Goal: Task Accomplishment & Management: Manage account settings

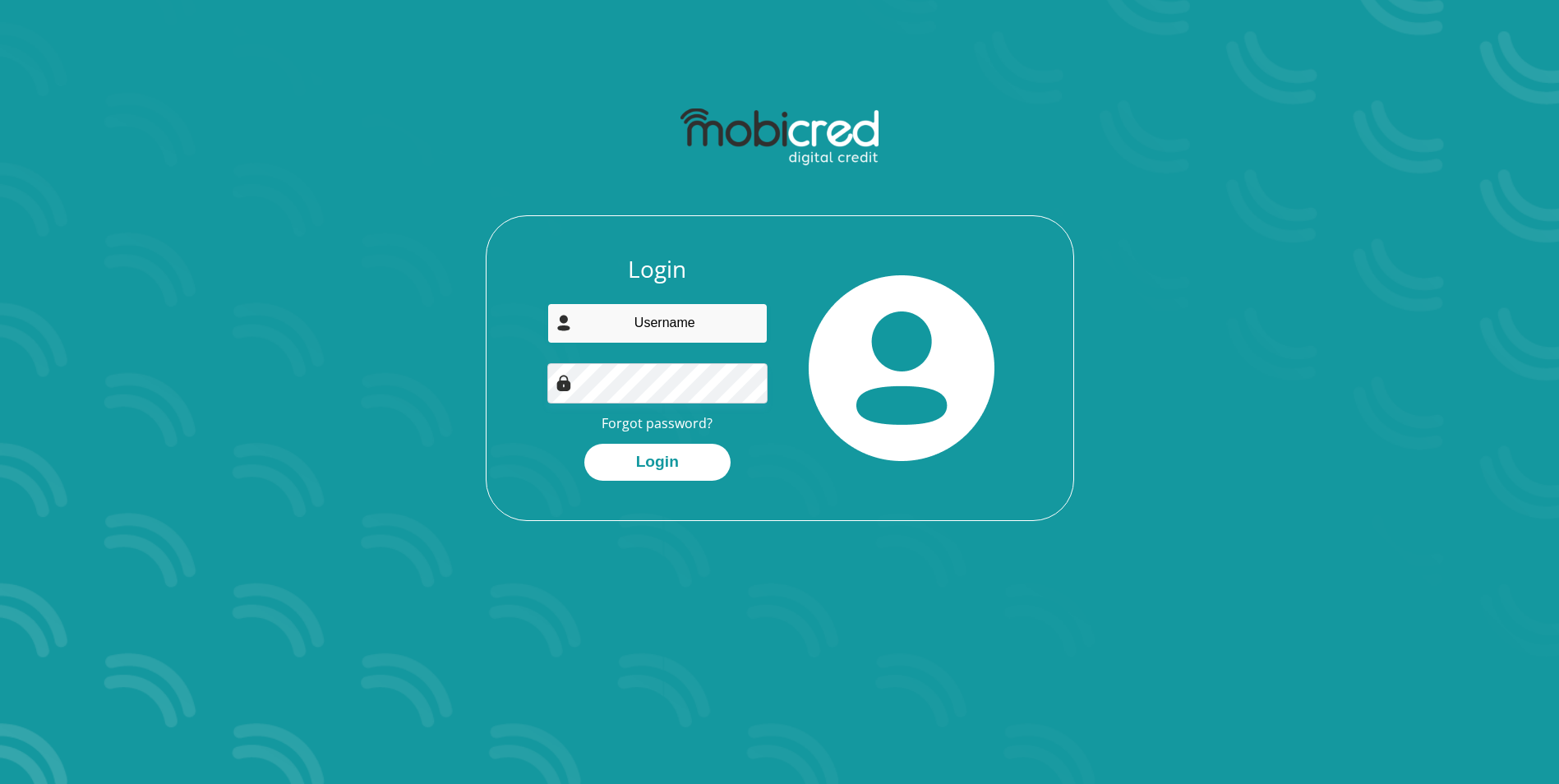
click at [716, 315] on input "email" at bounding box center [658, 323] width 220 height 40
type input "shirleyramontja@gmail.com"
click at [584, 443] on button "Login" at bounding box center [657, 461] width 146 height 37
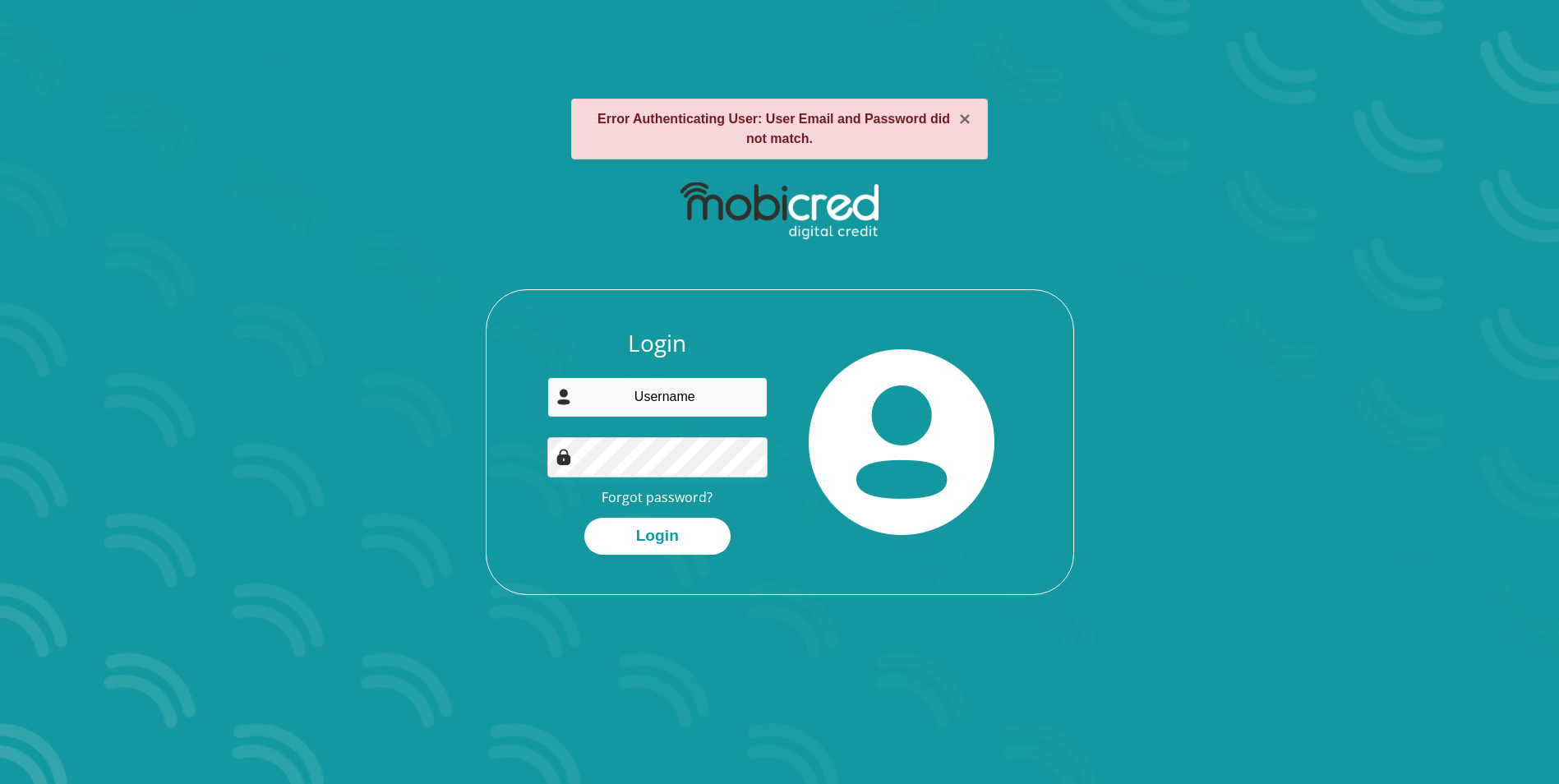
click at [655, 402] on input "email" at bounding box center [658, 397] width 220 height 40
type input "shirleyramontja@gmail.com"
click at [677, 528] on button "Login" at bounding box center [657, 536] width 146 height 37
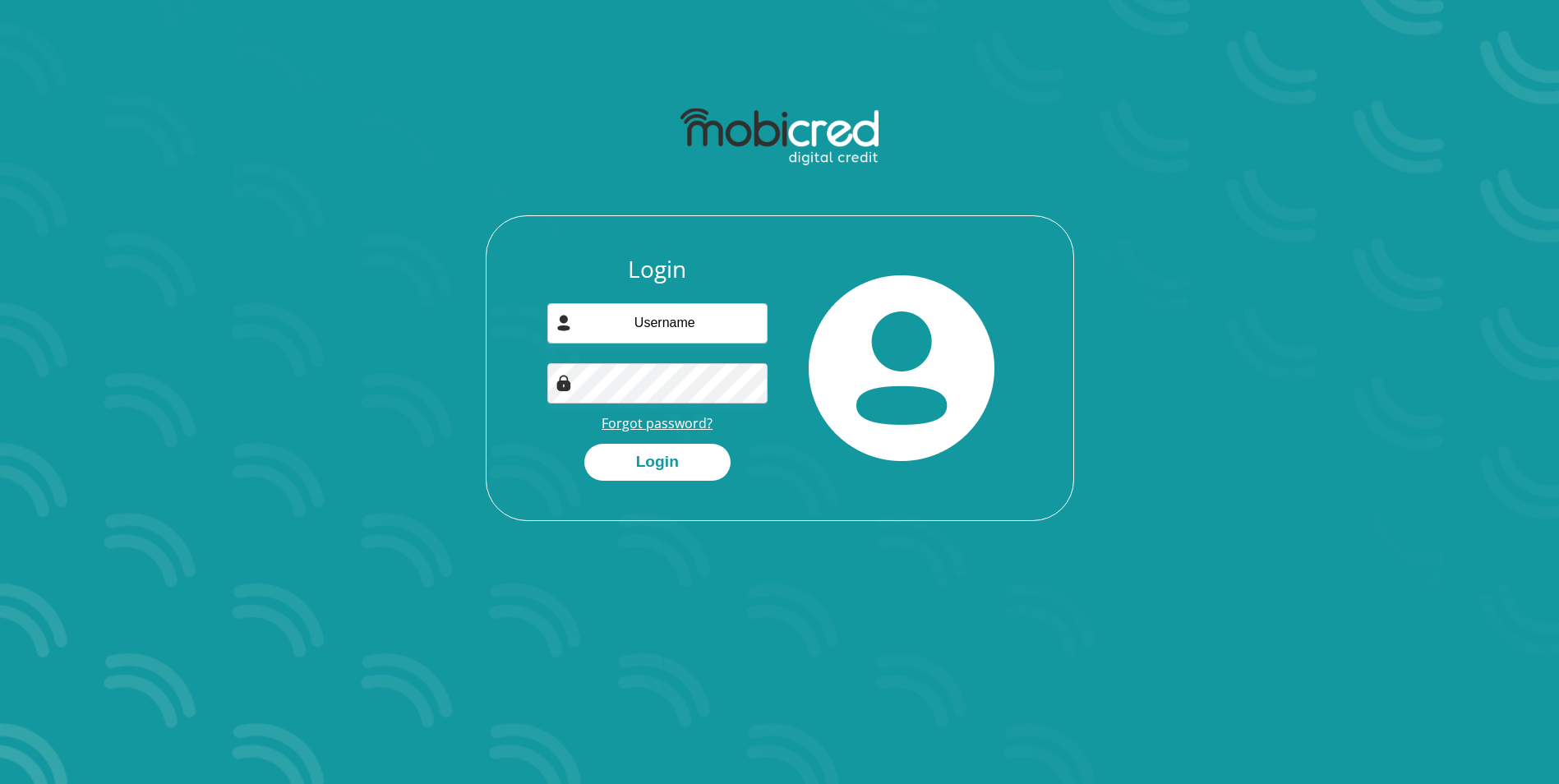
click at [663, 421] on link "Forgot password?" at bounding box center [657, 423] width 111 height 18
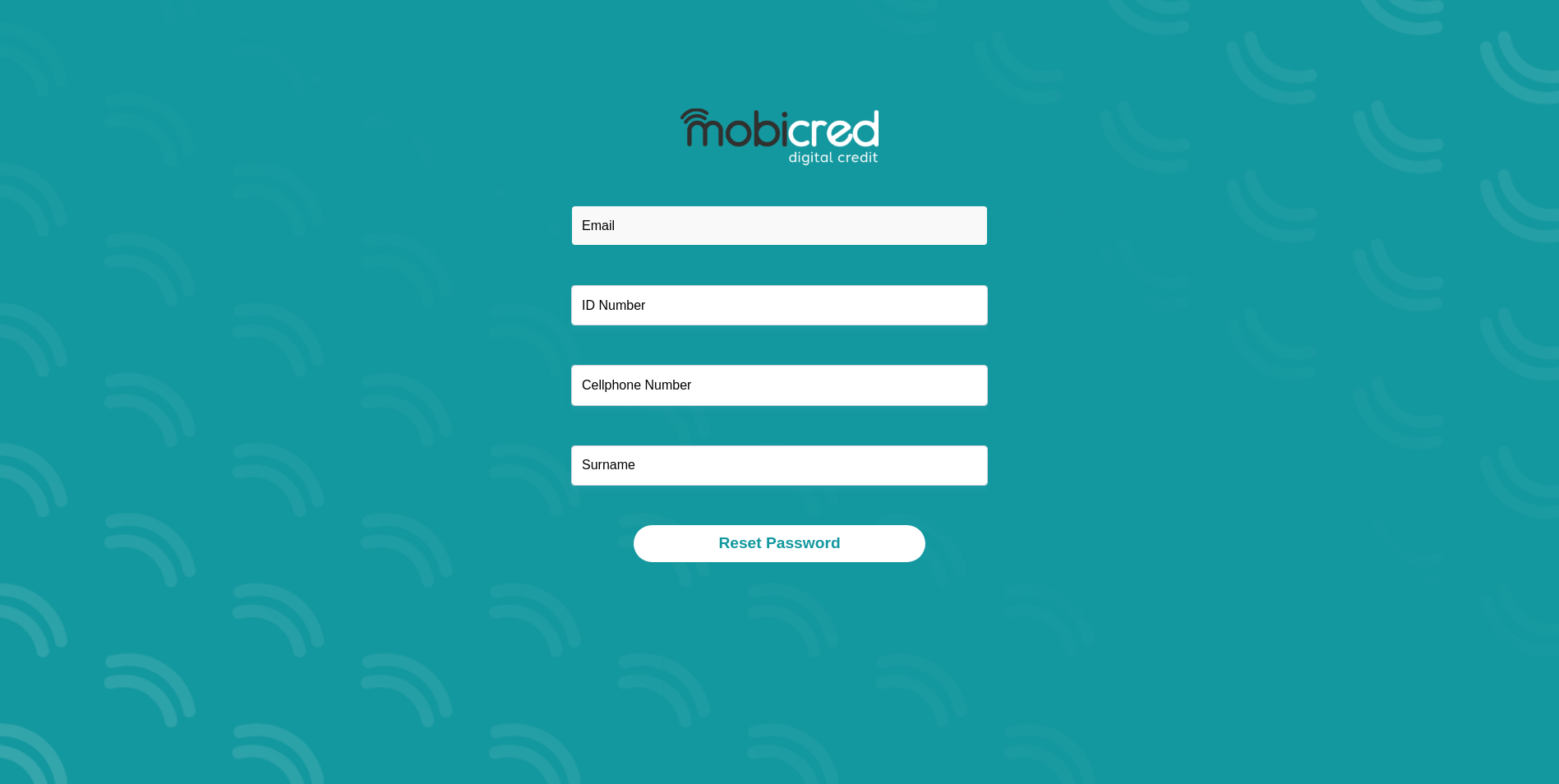
click at [632, 236] on input "email" at bounding box center [780, 226] width 417 height 40
type input "shirleyramontja@gmail.com"
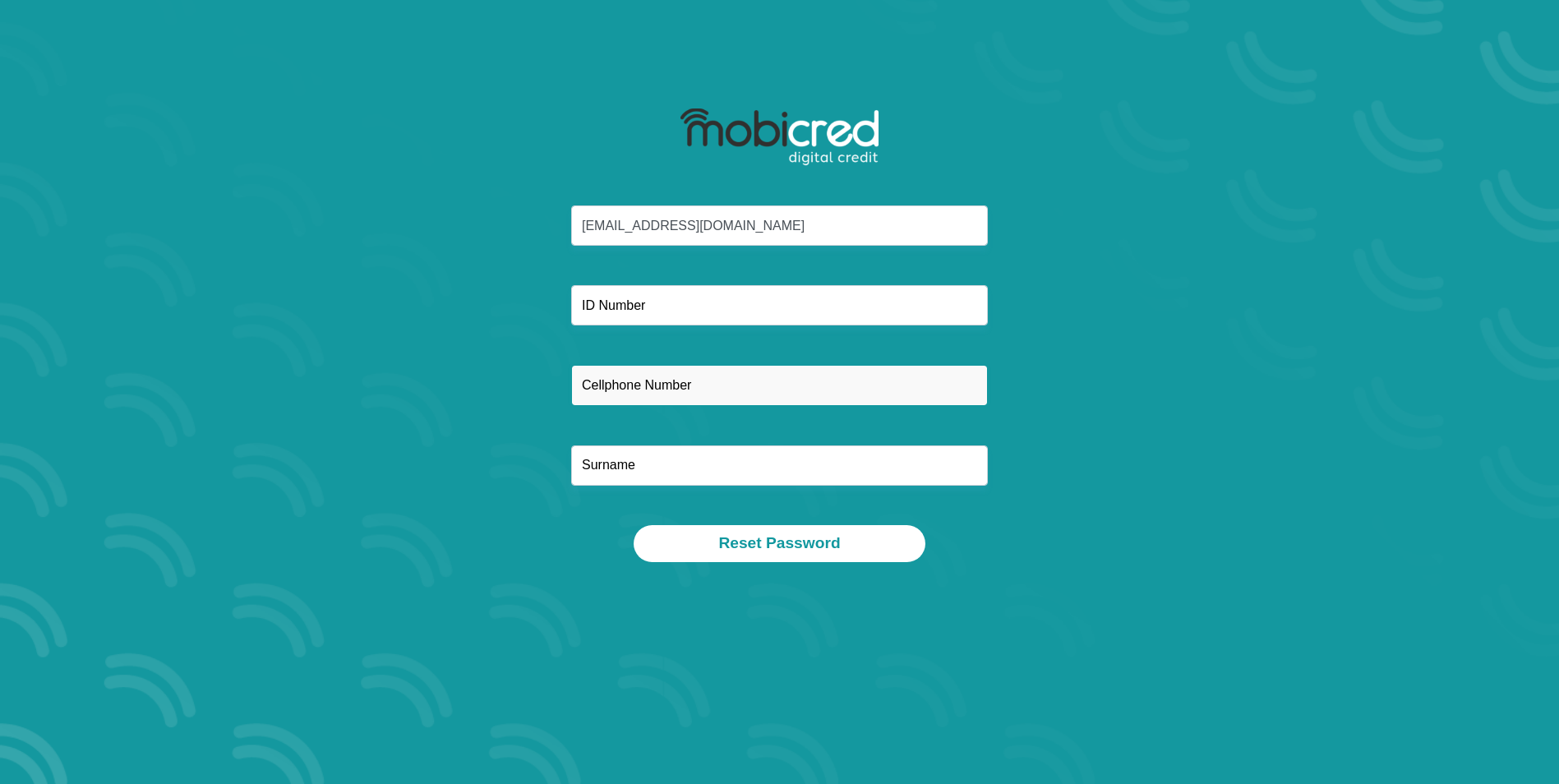
type input "0791922051"
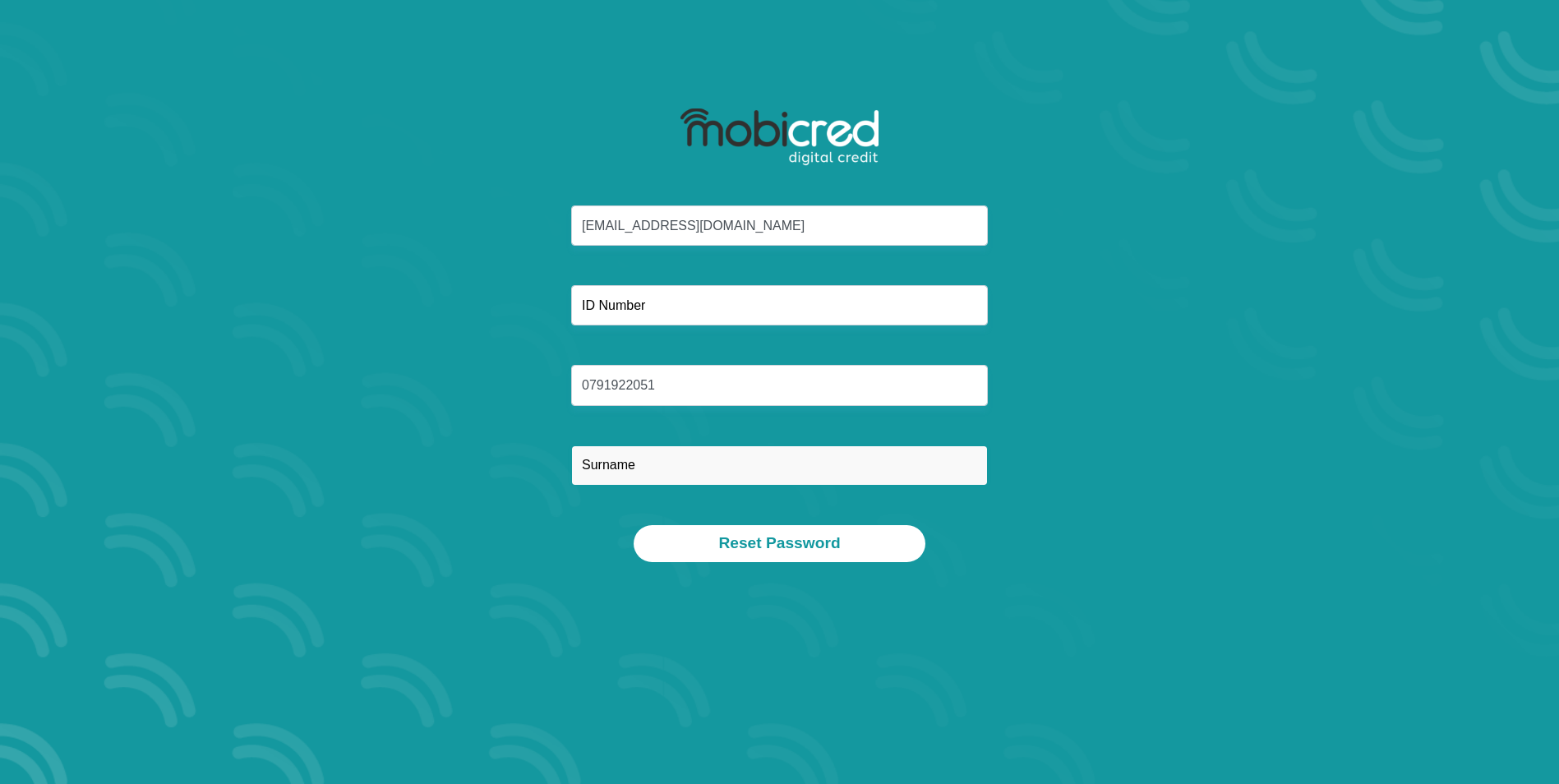
type input "Ramuntsa"
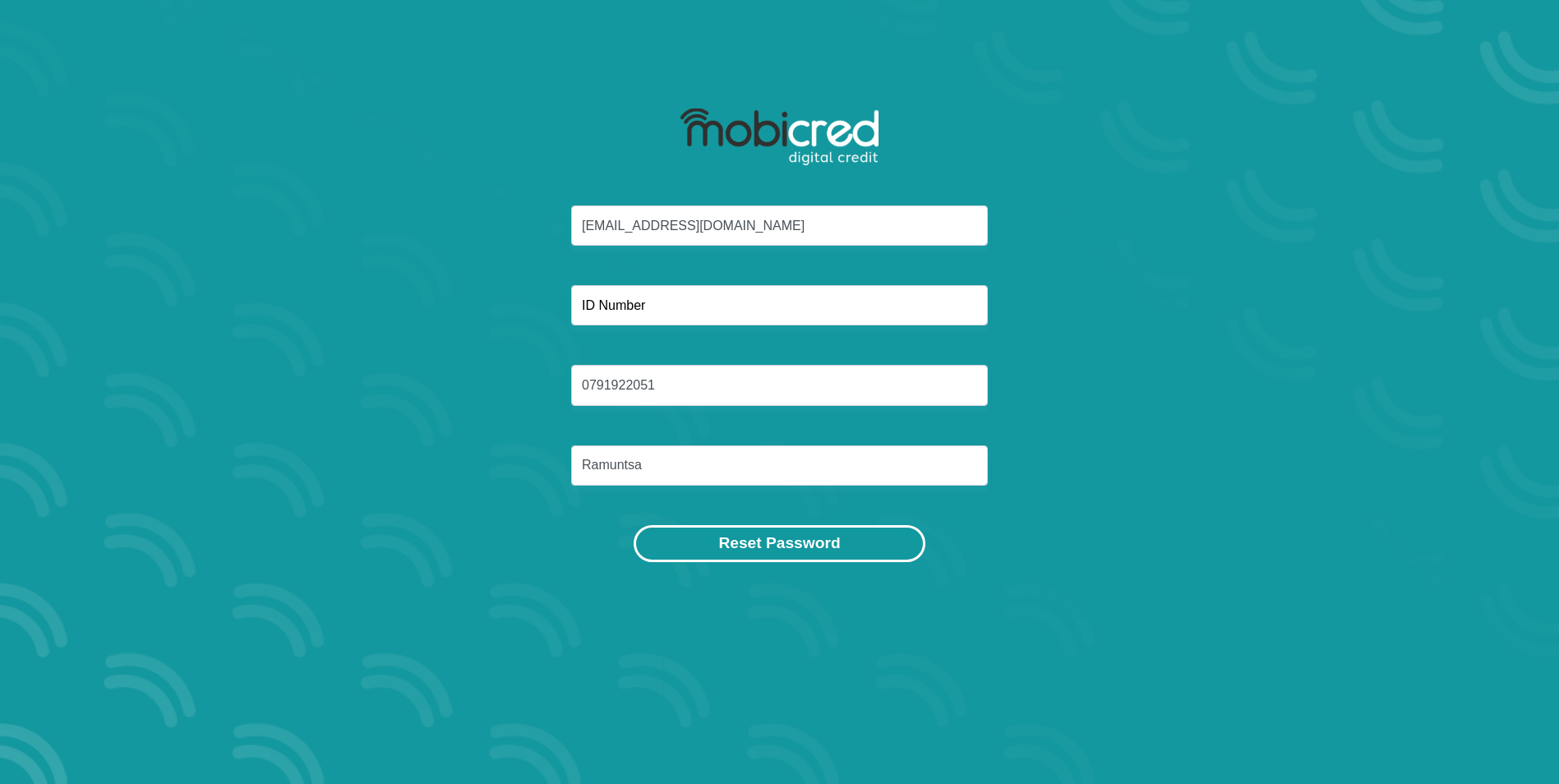
click at [740, 546] on button "Reset Password" at bounding box center [779, 543] width 291 height 37
type input "8509120515087"
click at [757, 544] on button "Reset Password" at bounding box center [779, 543] width 291 height 37
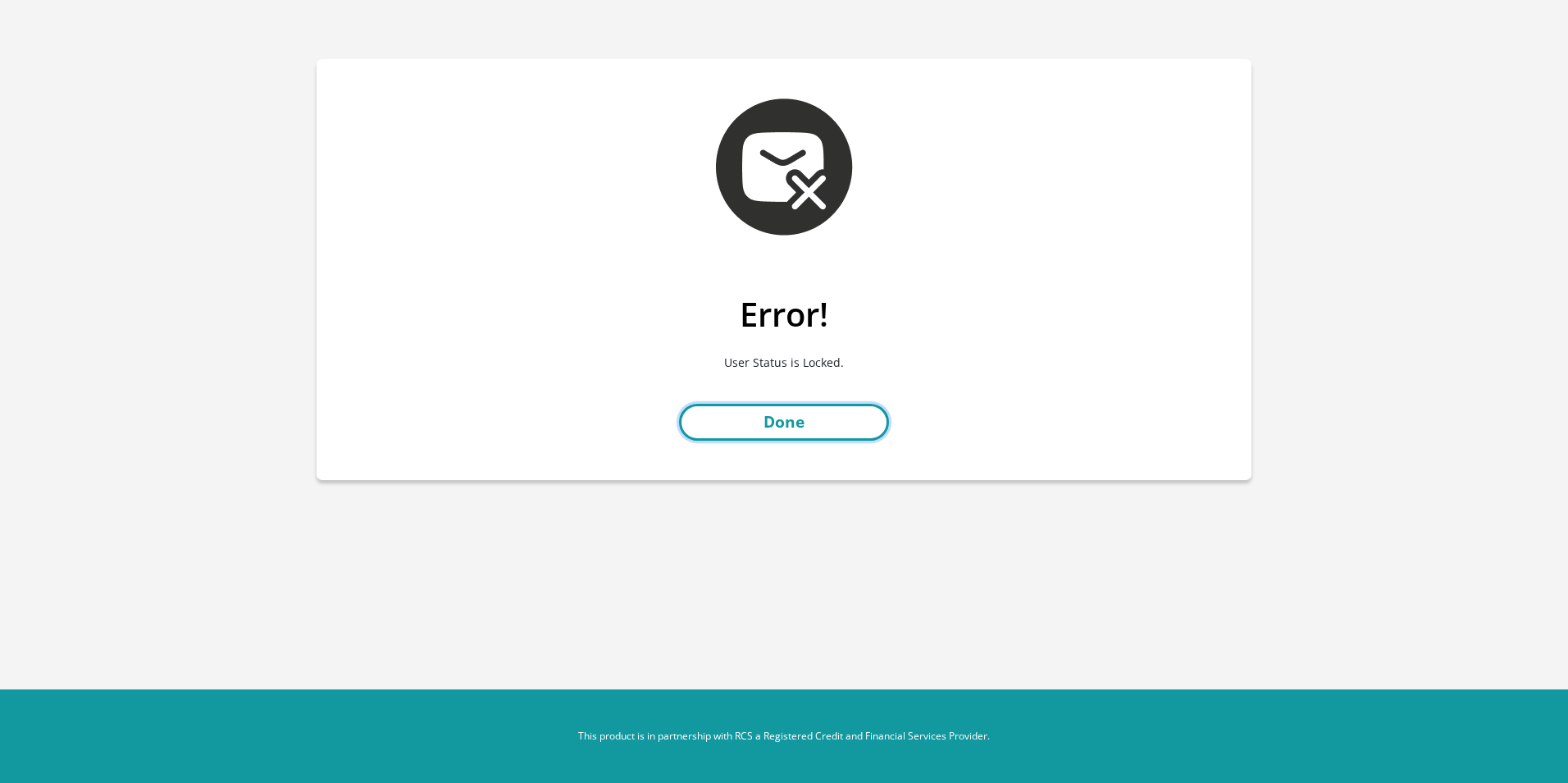
click at [793, 416] on link "Done" at bounding box center [784, 422] width 210 height 37
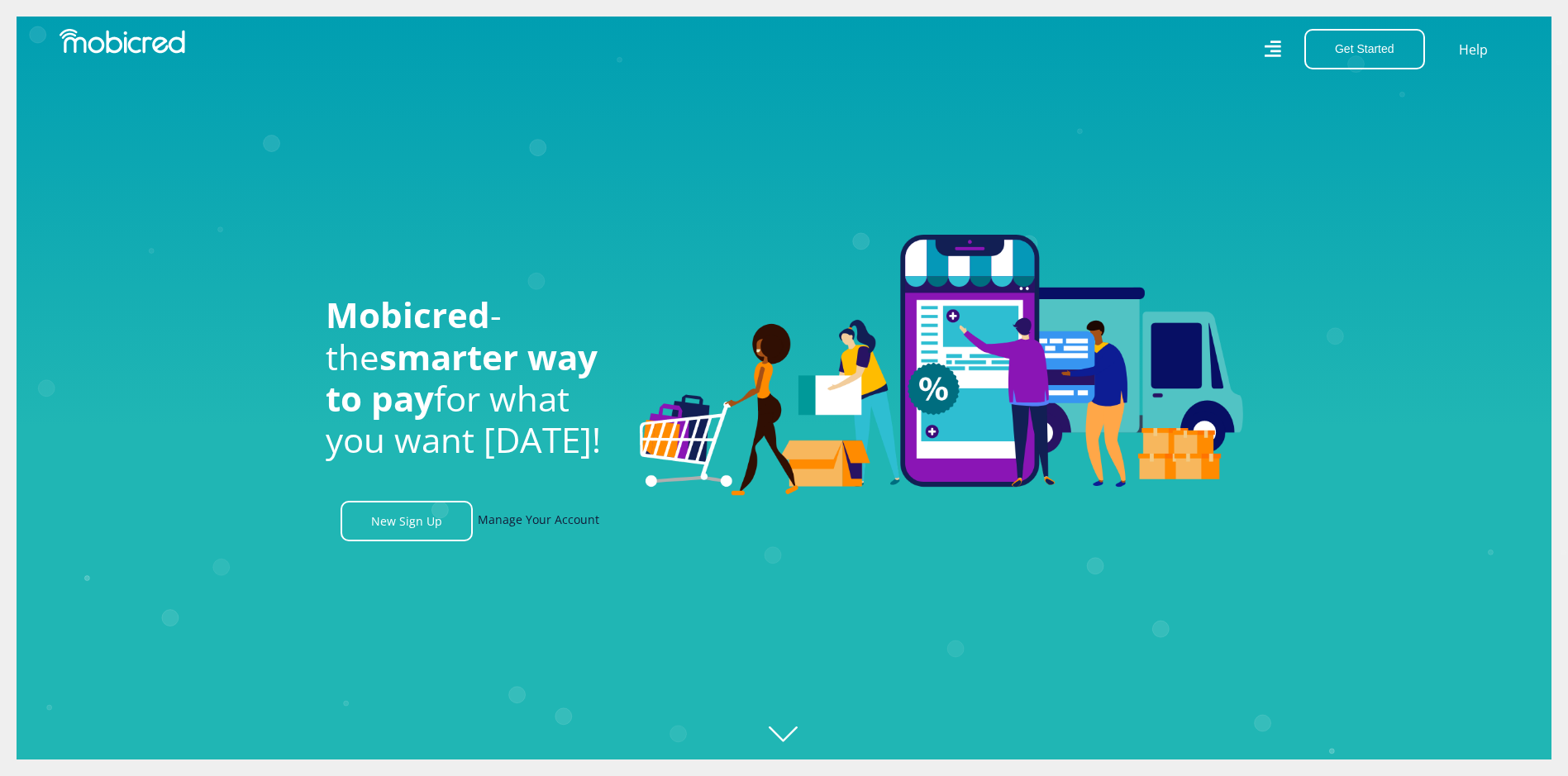
scroll to position [0, 1179]
click at [1481, 50] on link "Help" at bounding box center [1473, 49] width 34 height 24
click at [539, 524] on link "Manage Your Account" at bounding box center [538, 521] width 121 height 40
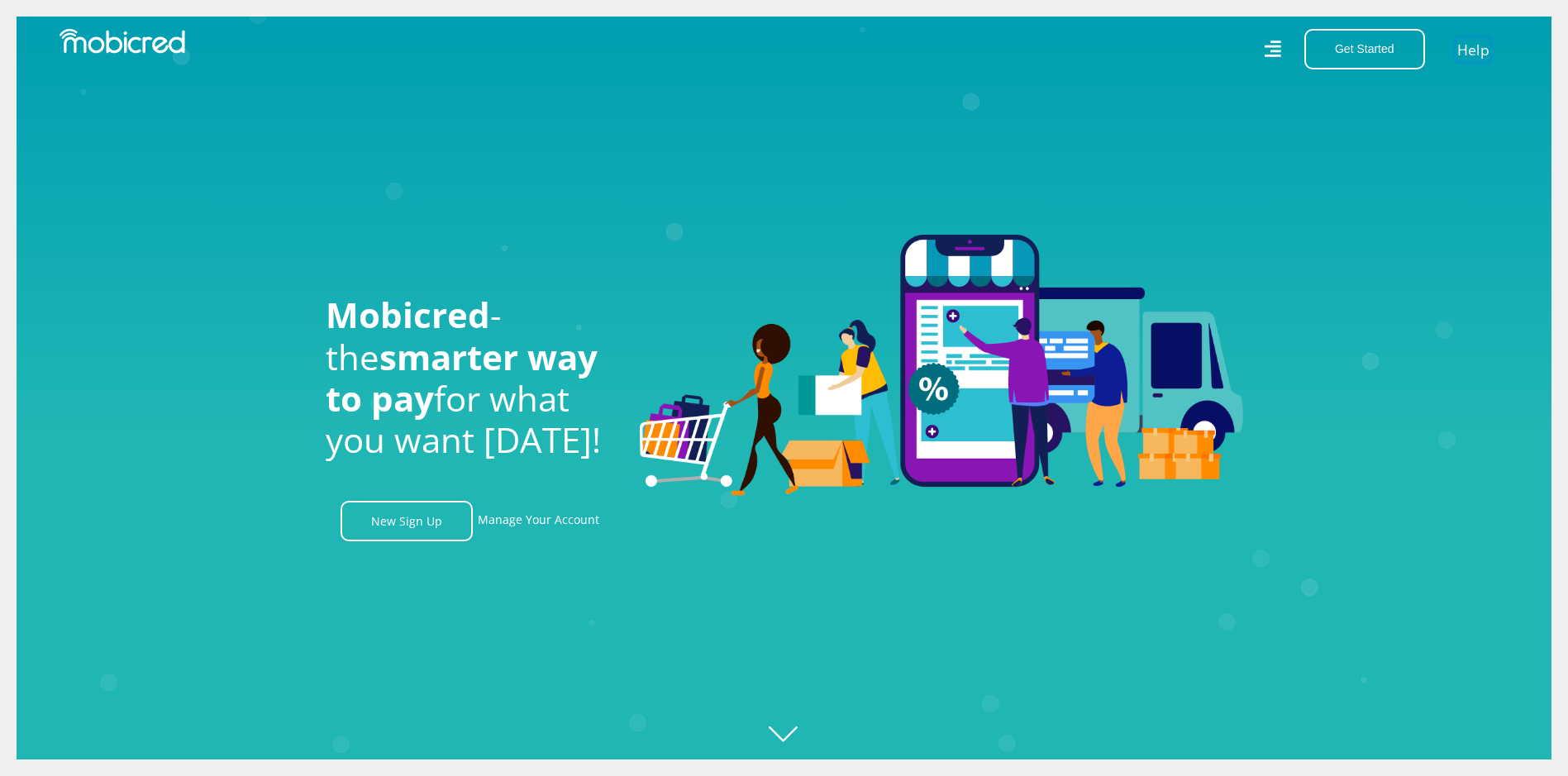
click at [1469, 48] on link "Help" at bounding box center [1473, 49] width 34 height 24
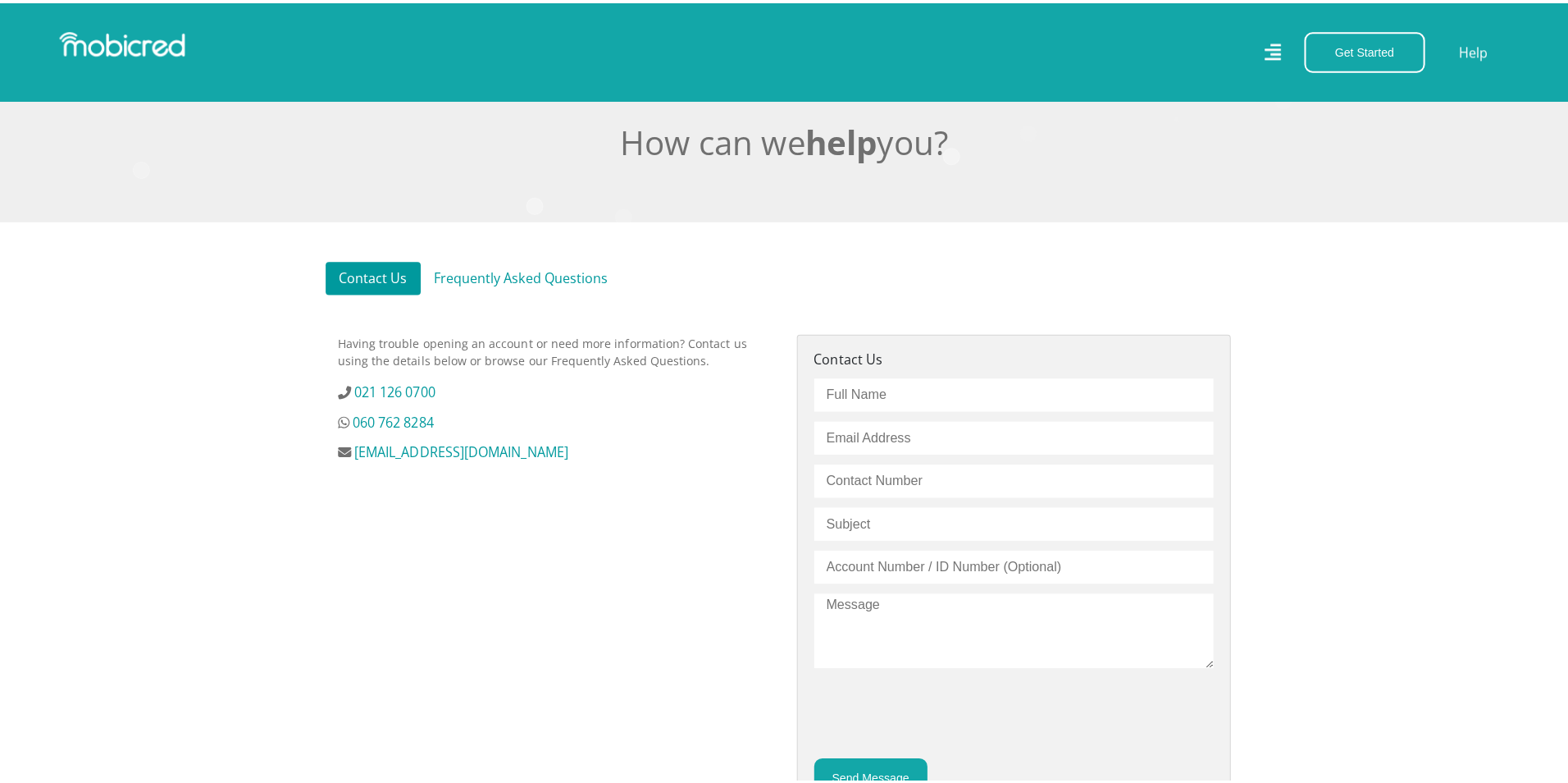
scroll to position [410, 0]
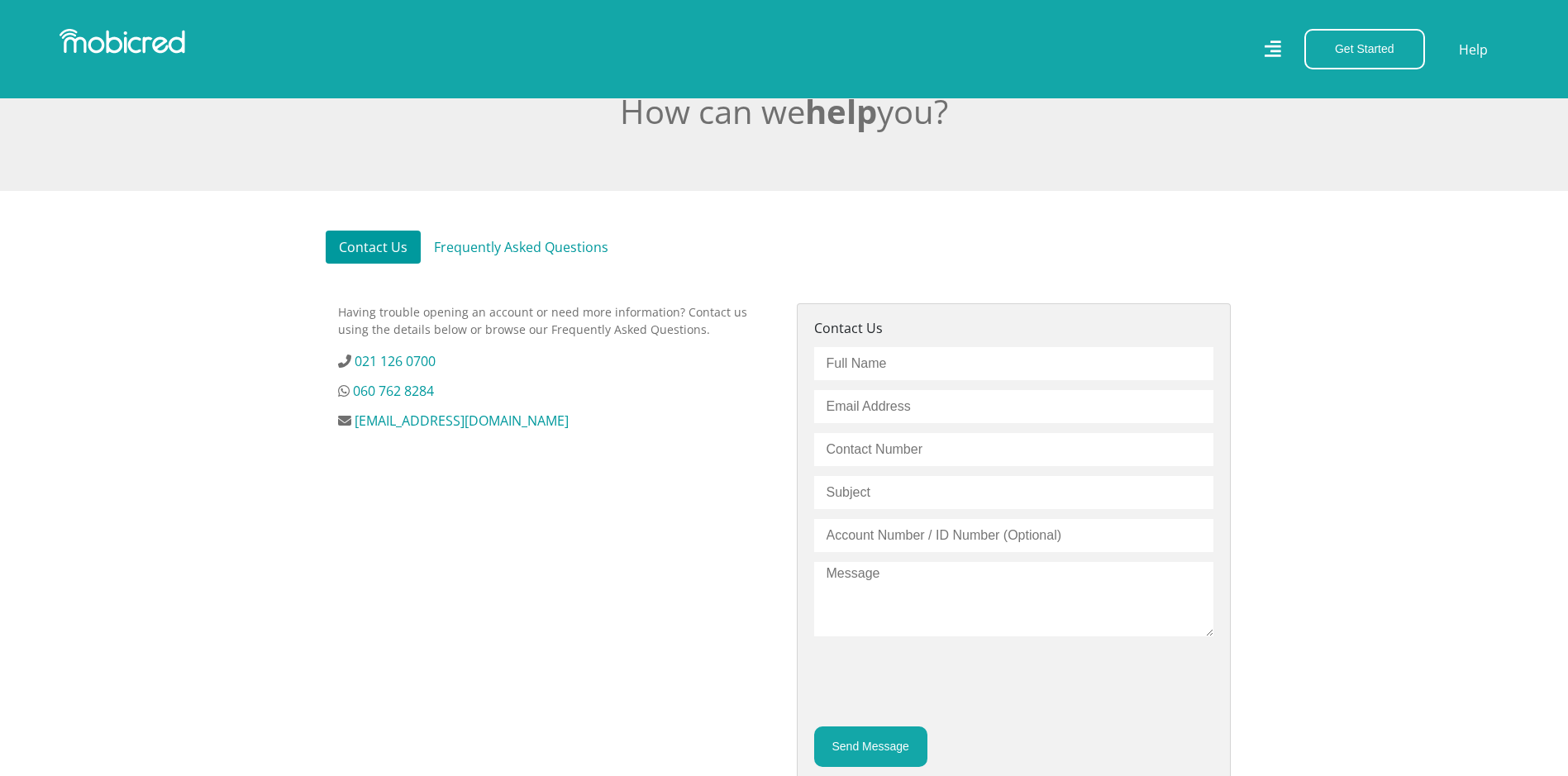
click at [1270, 55] on icon at bounding box center [1272, 49] width 17 height 25
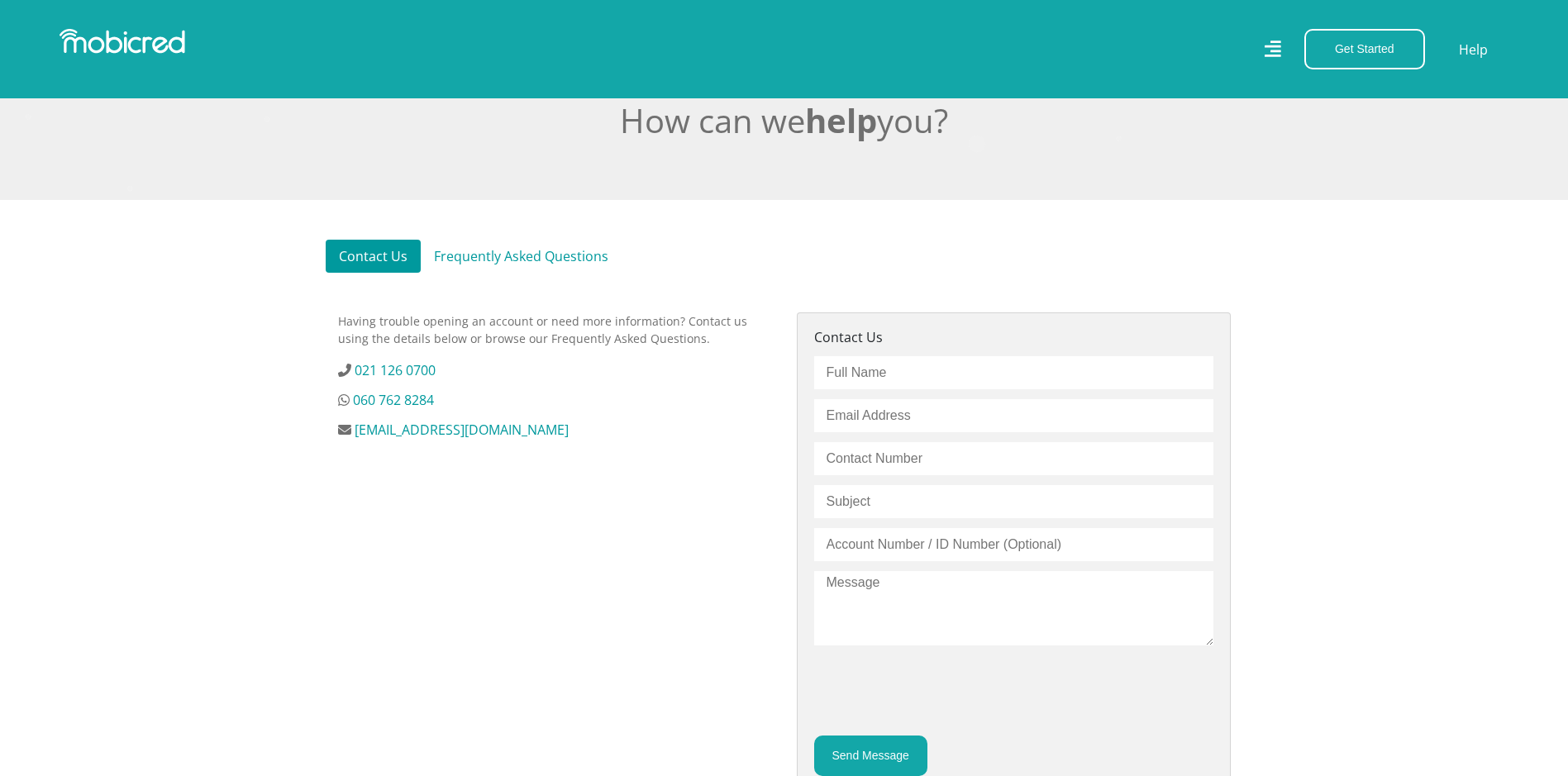
scroll to position [413, 0]
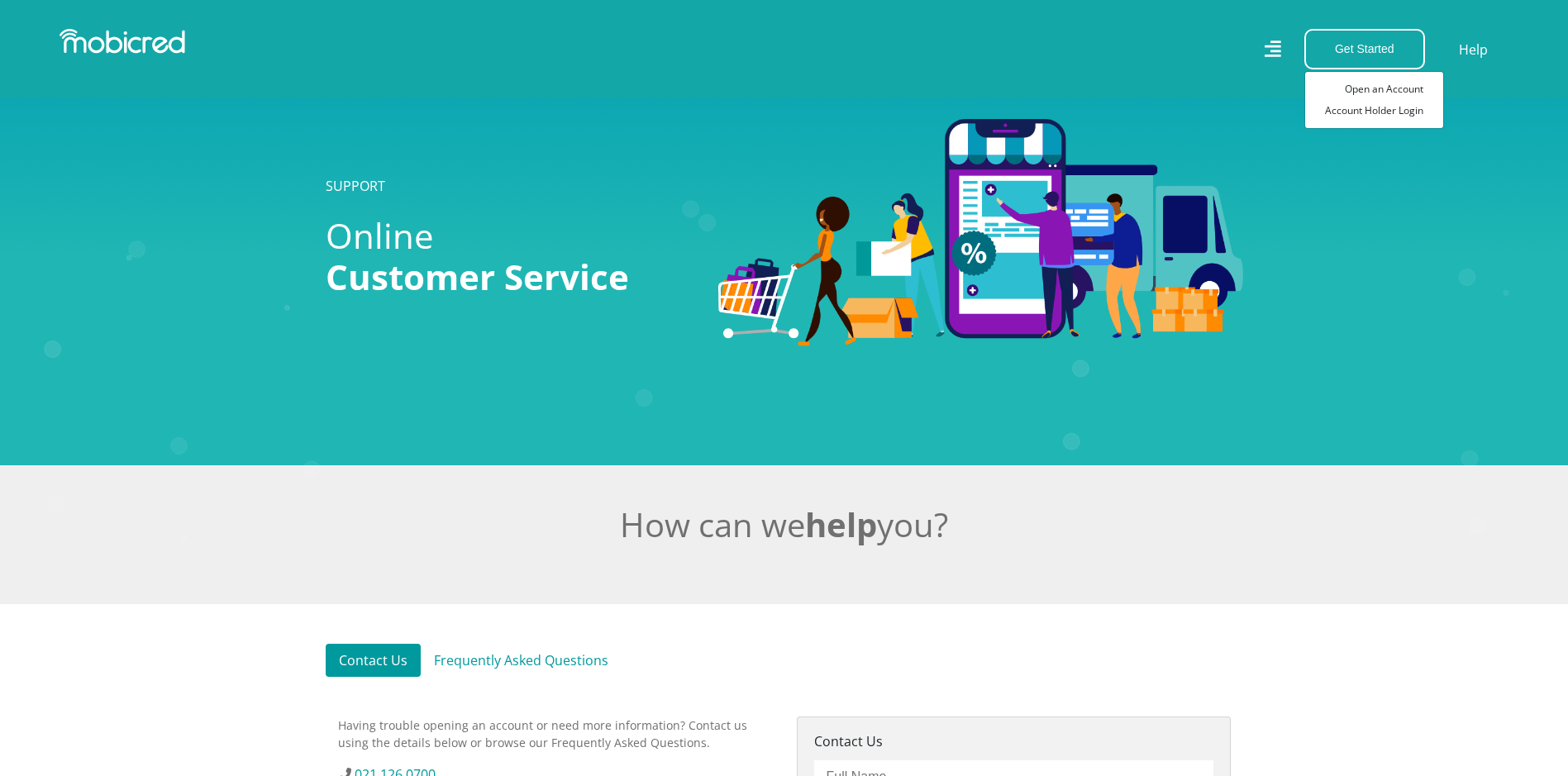
scroll to position [909, 0]
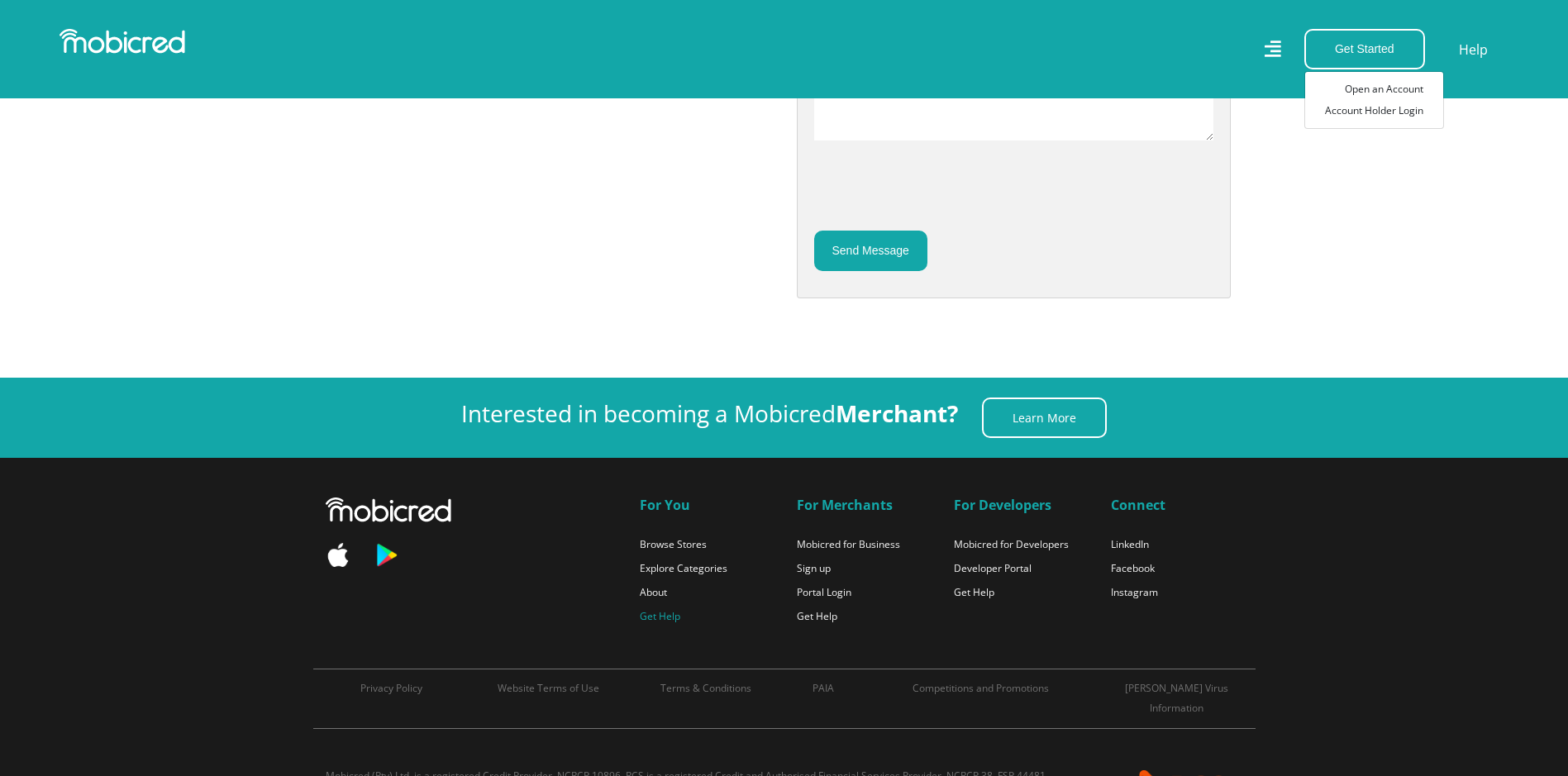
click at [658, 623] on link "Get Help" at bounding box center [660, 616] width 40 height 14
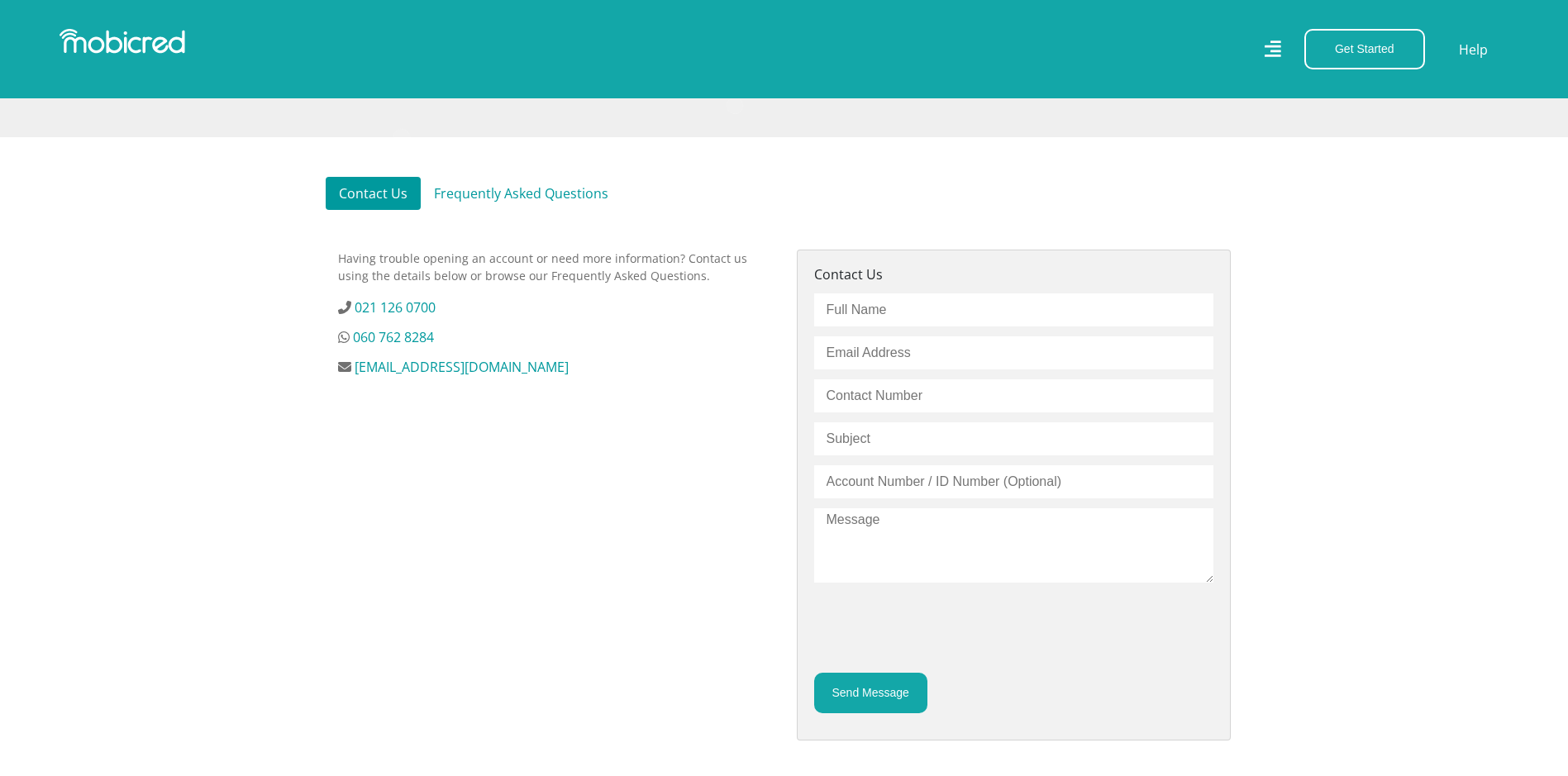
scroll to position [496, 0]
